Goal: Information Seeking & Learning: Learn about a topic

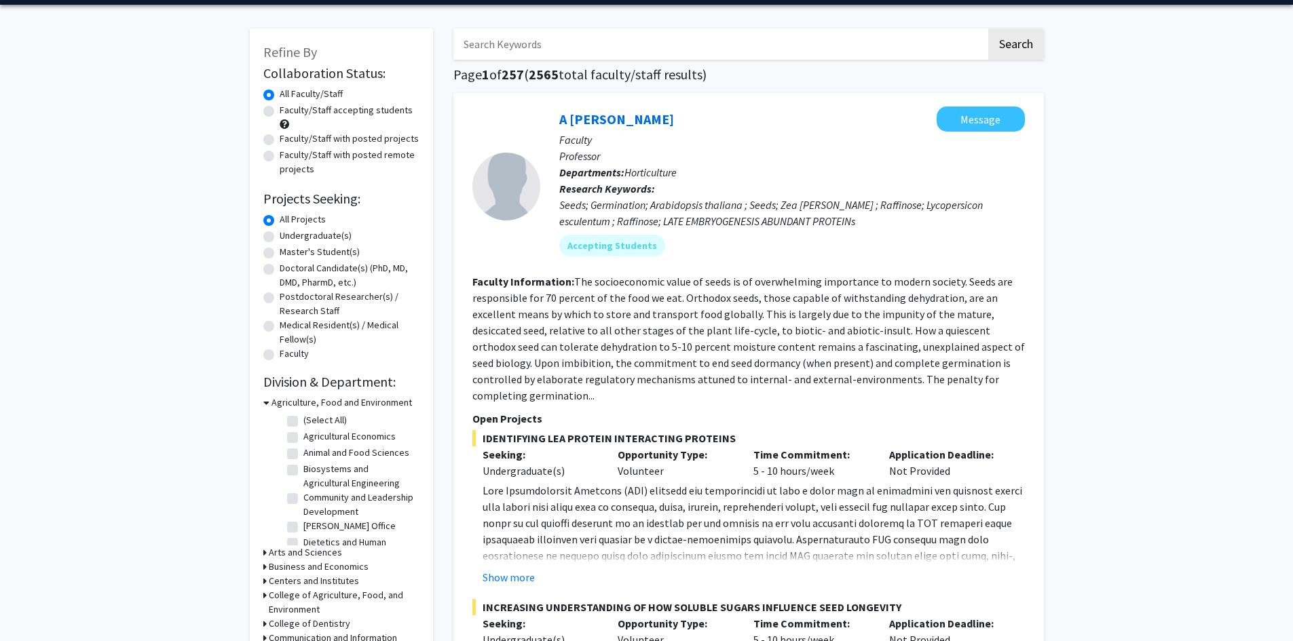
scroll to position [68, 0]
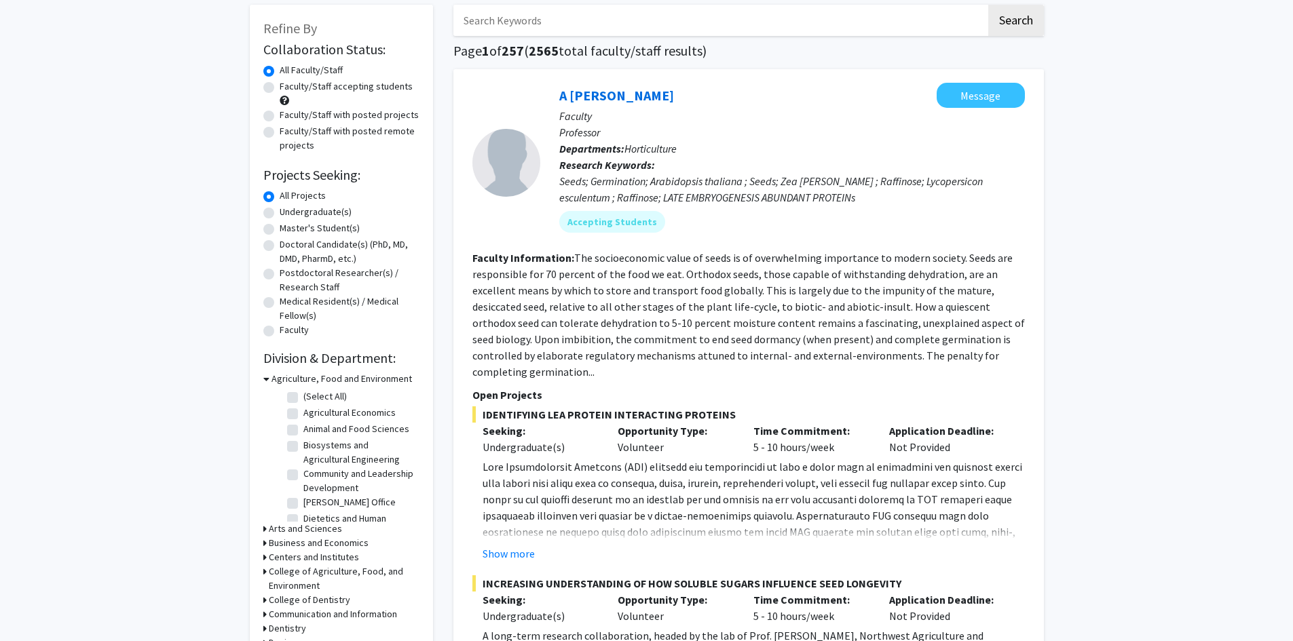
click at [989, 516] on span at bounding box center [752, 629] width 541 height 339
click at [537, 546] on div "Show more" at bounding box center [753, 554] width 542 height 16
click at [525, 546] on button "Show more" at bounding box center [508, 554] width 52 height 16
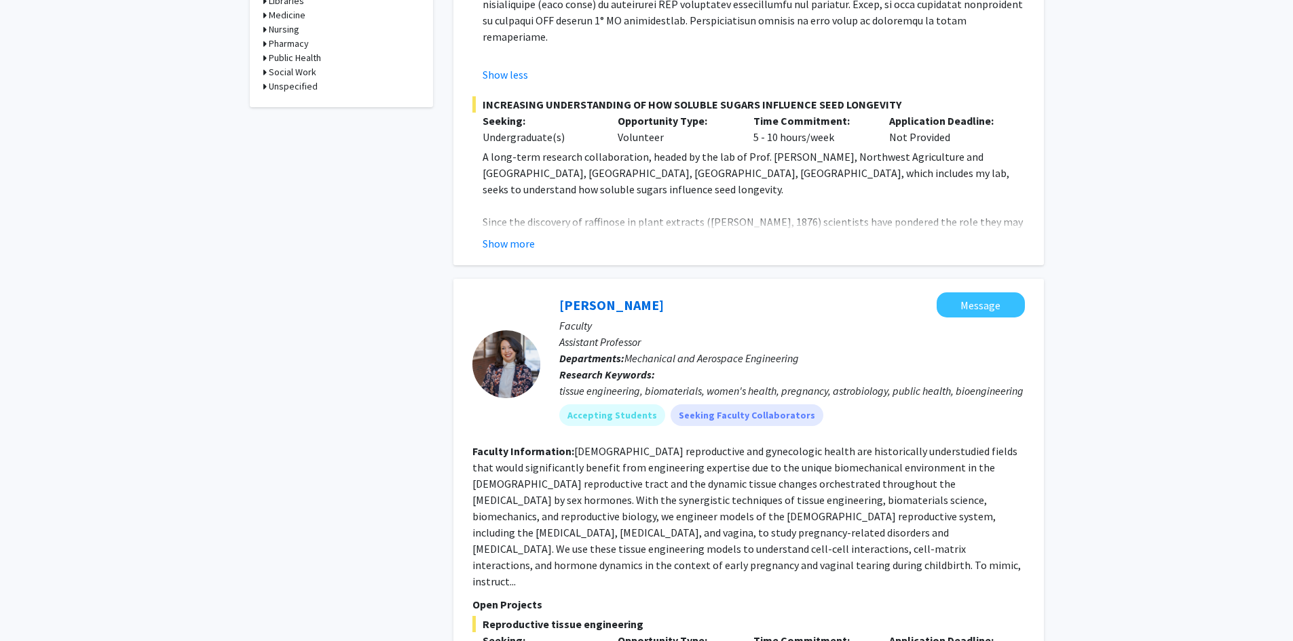
scroll to position [1086, 0]
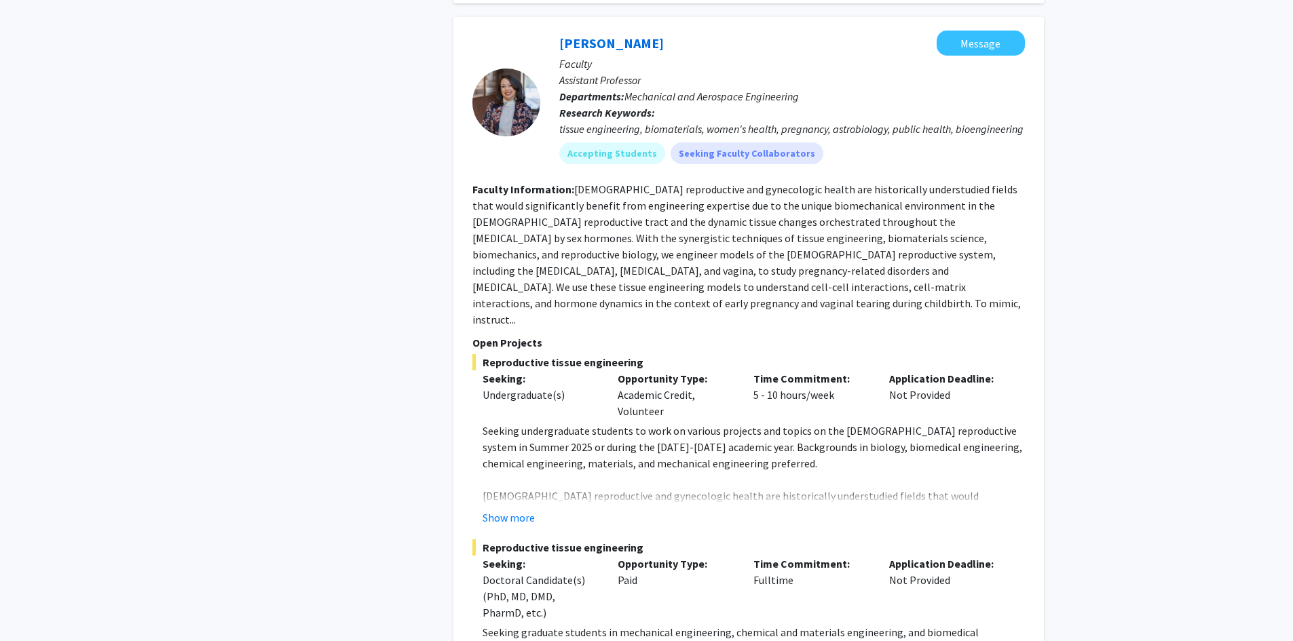
click at [501, 444] on fg-read-more "Seeking undergraduate students to work on various projects and topics on the [D…" at bounding box center [748, 474] width 552 height 103
click at [512, 510] on button "Show more" at bounding box center [508, 518] width 52 height 16
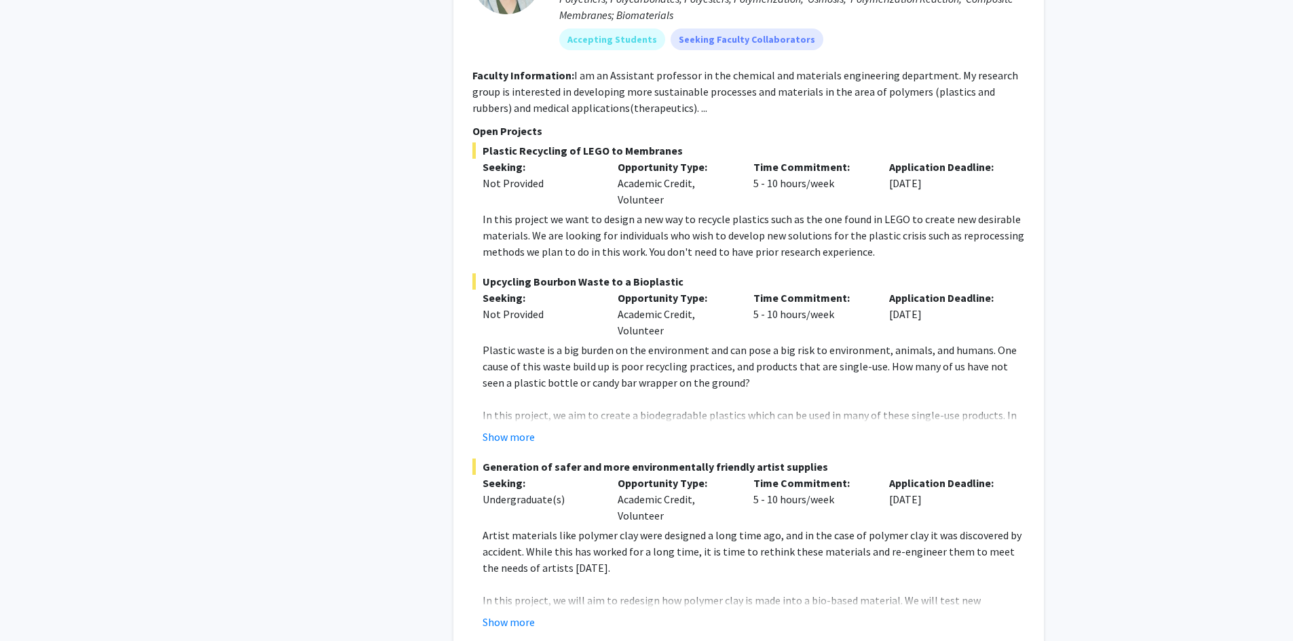
scroll to position [2103, 0]
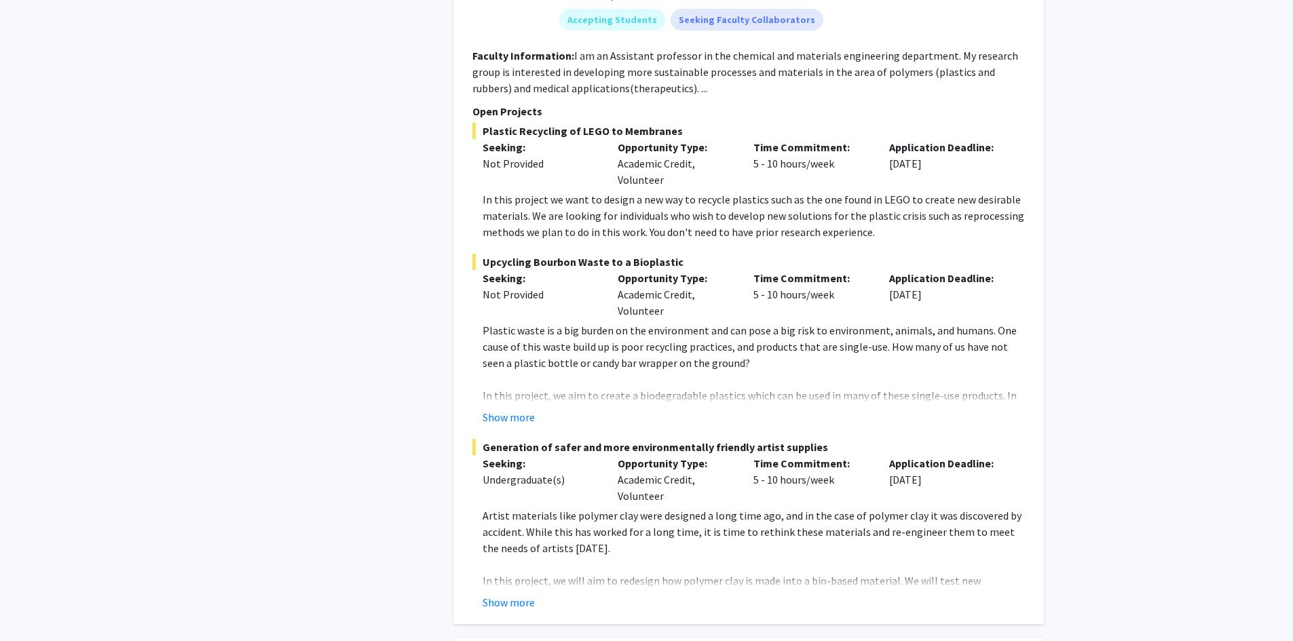
click at [514, 322] on fg-read-more "Plastic waste is a big burden on the environment and can pose a big risk to env…" at bounding box center [748, 373] width 552 height 103
click at [512, 409] on button "Show more" at bounding box center [508, 417] width 52 height 16
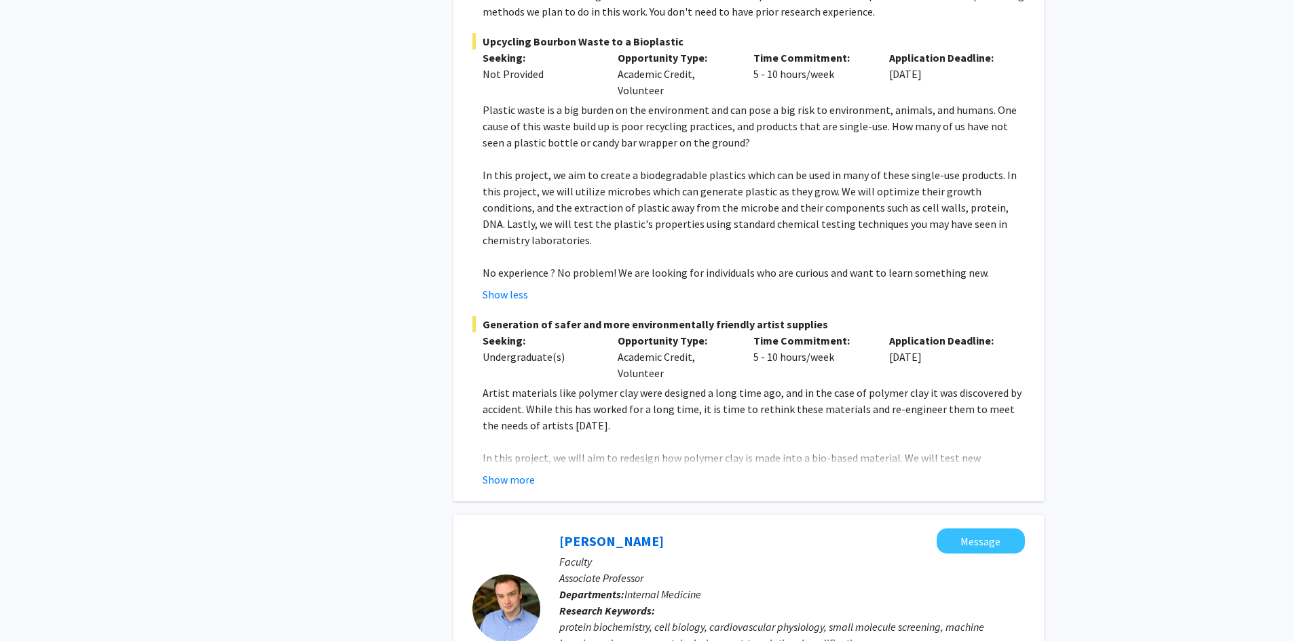
scroll to position [2375, 0]
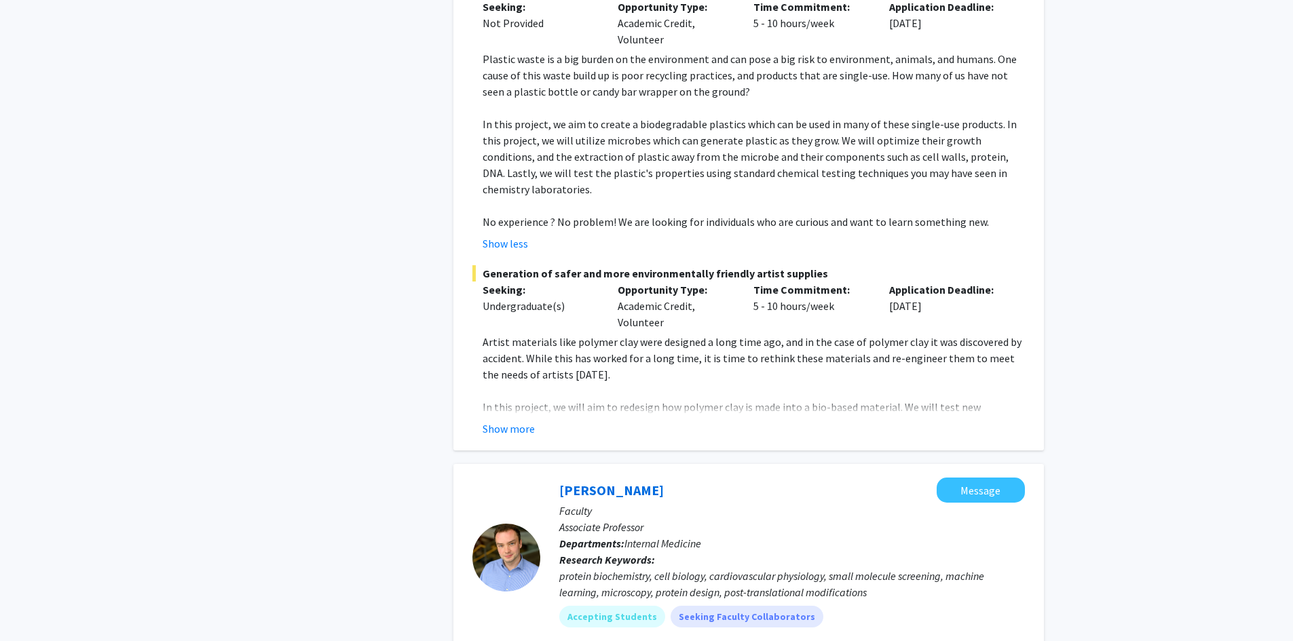
click at [523, 334] on fg-read-more "Artist materials like polymer clay were designed a long time ago, and in the ca…" at bounding box center [748, 385] width 552 height 103
click at [523, 421] on button "Show more" at bounding box center [508, 429] width 52 height 16
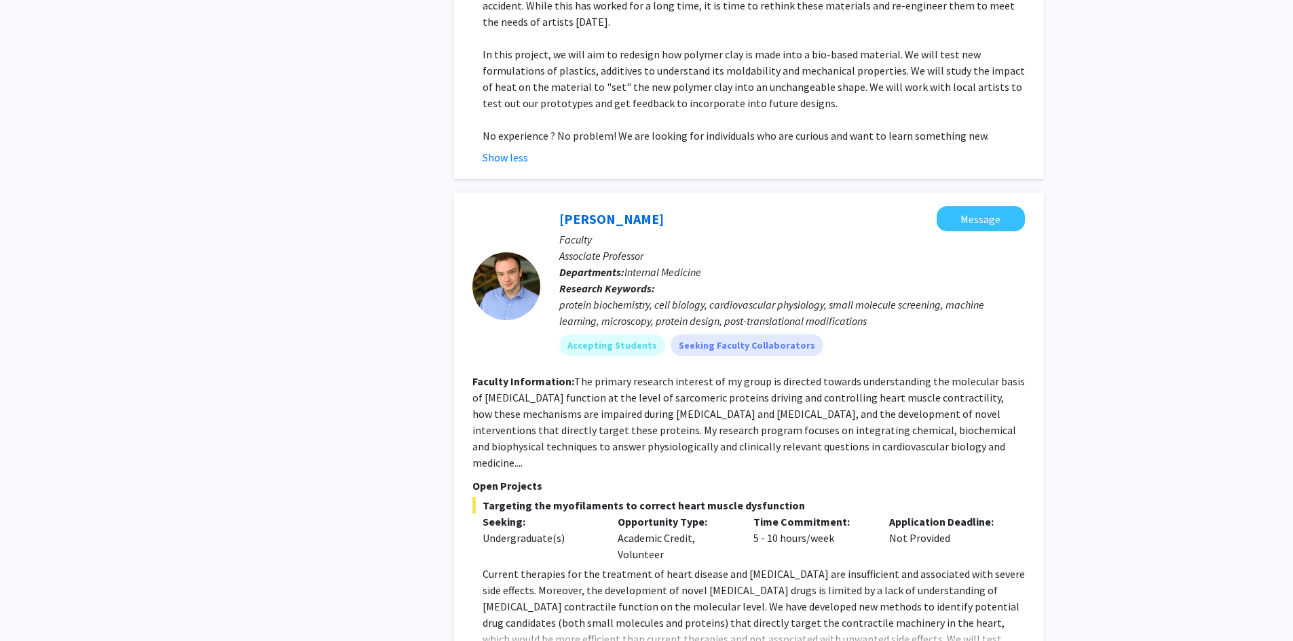
scroll to position [2850, 0]
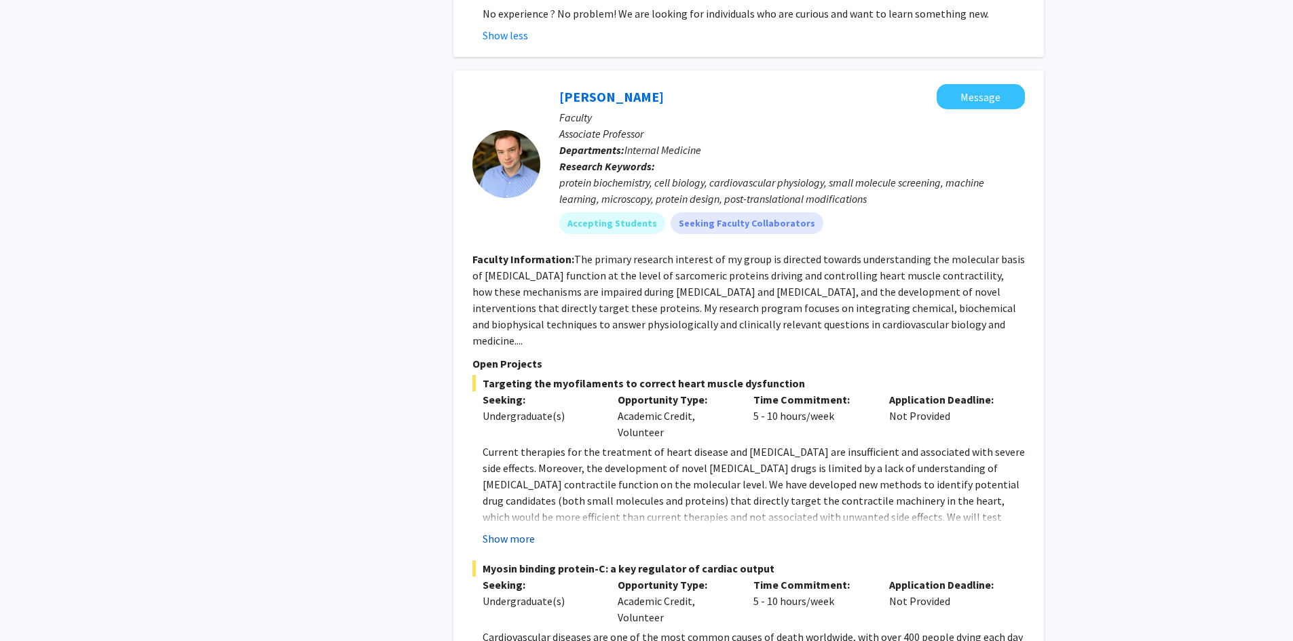
click at [527, 531] on button "Show more" at bounding box center [508, 539] width 52 height 16
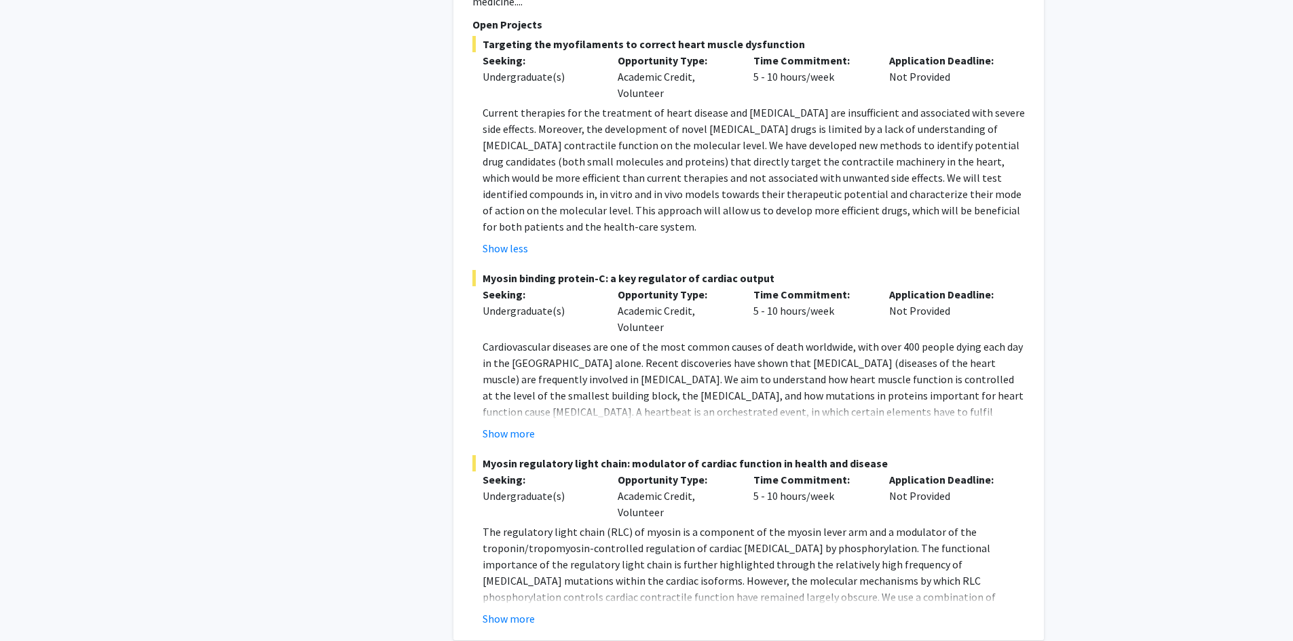
scroll to position [3528, 0]
